Goal: Transaction & Acquisition: Purchase product/service

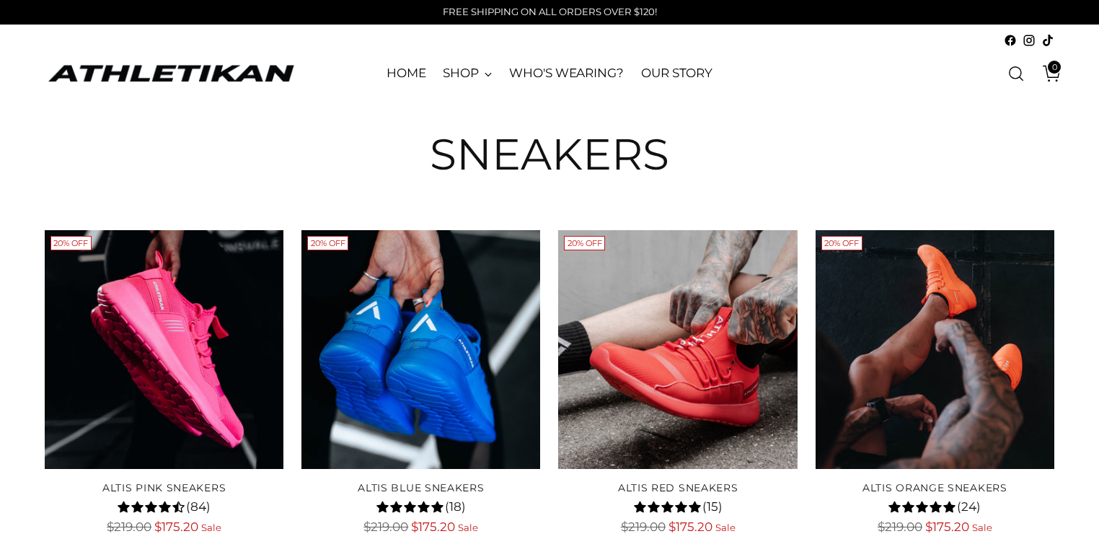
click at [1016, 71] on link "Open search modal" at bounding box center [1015, 73] width 29 height 29
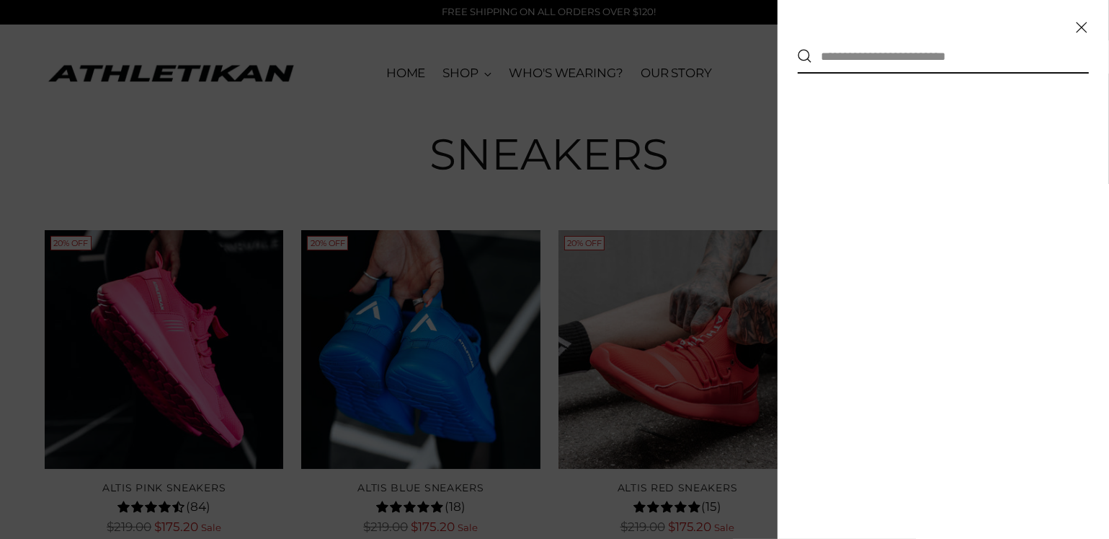
click at [874, 53] on input "text" at bounding box center [938, 56] width 252 height 32
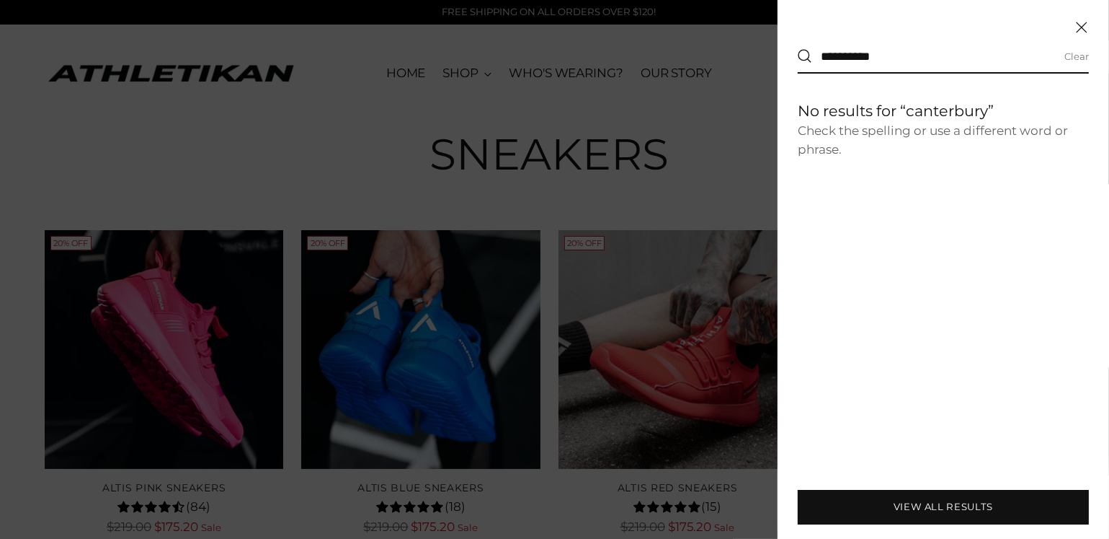
type input "**********"
click at [802, 60] on icon "Search" at bounding box center [804, 55] width 11 height 11
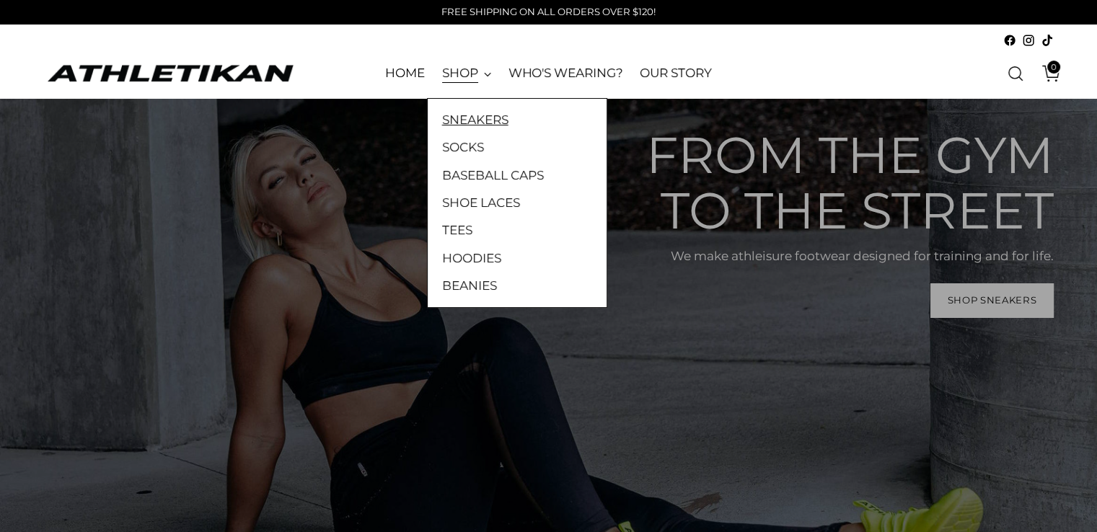
click at [459, 120] on link "SNEAKERS" at bounding box center [517, 119] width 150 height 19
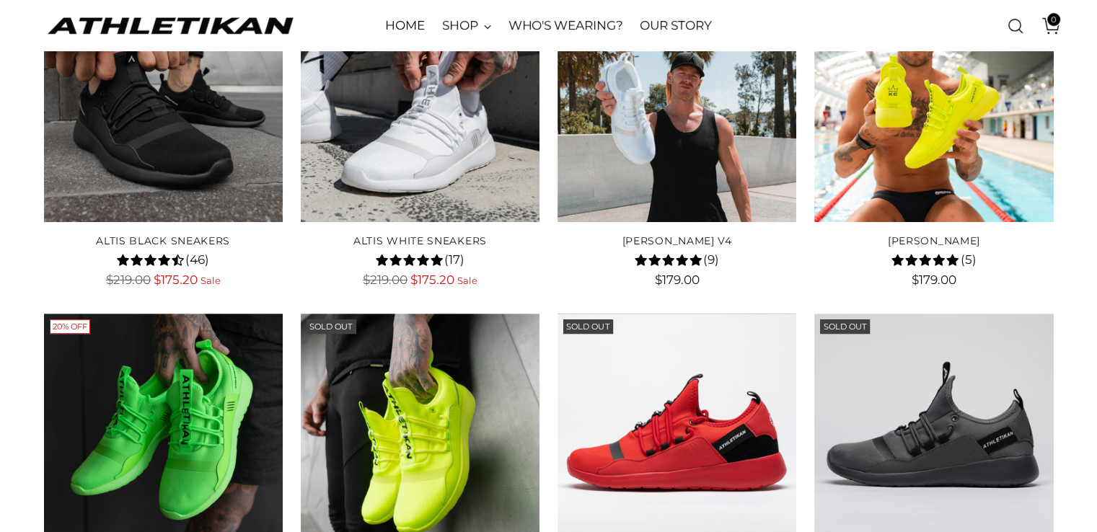
scroll to position [288, 0]
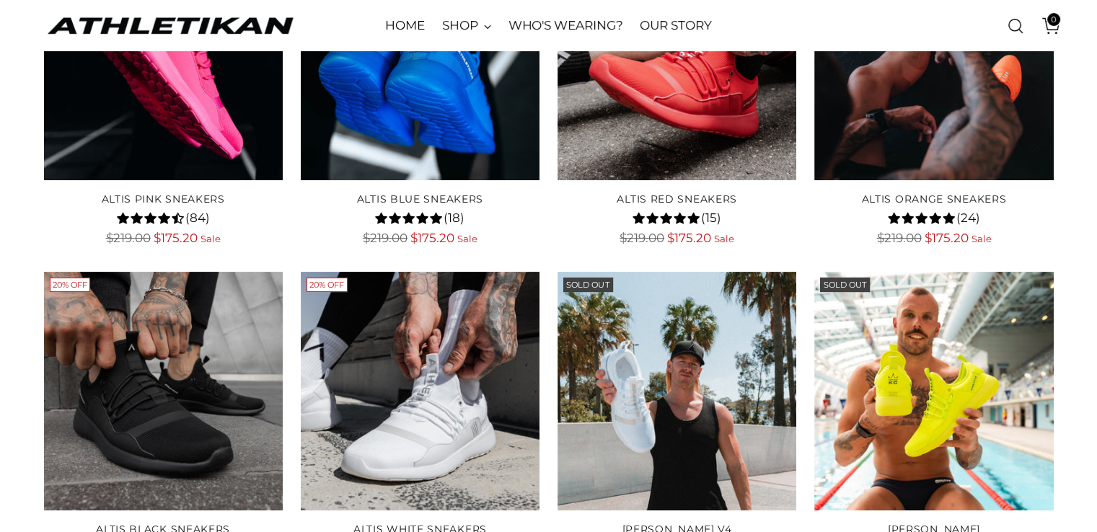
click at [1012, 24] on link "Open search modal" at bounding box center [1015, 26] width 29 height 29
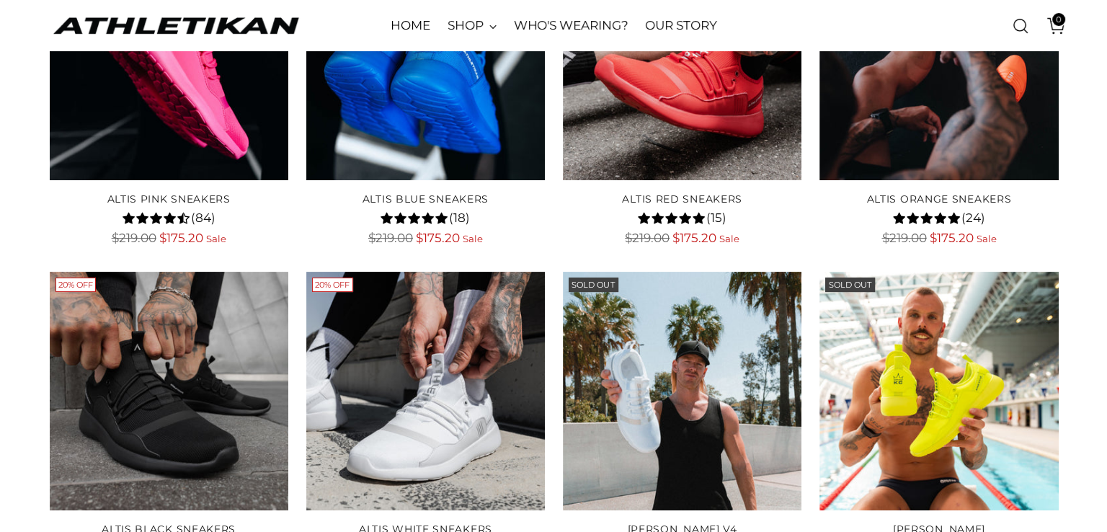
scroll to position [0, 0]
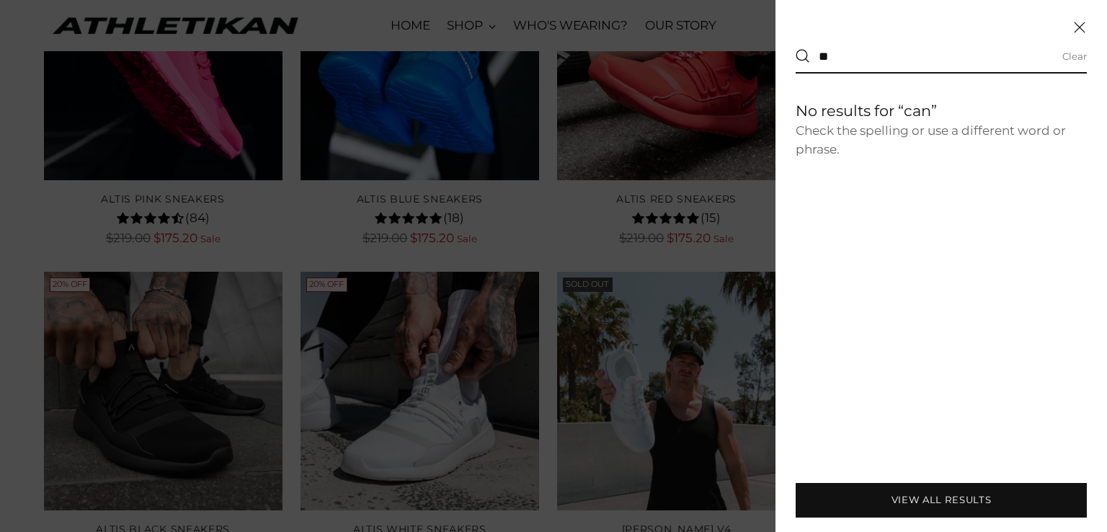
type input "*"
type input "********"
click at [797, 56] on icon "Search" at bounding box center [802, 55] width 11 height 11
